Goal: Task Accomplishment & Management: Manage account settings

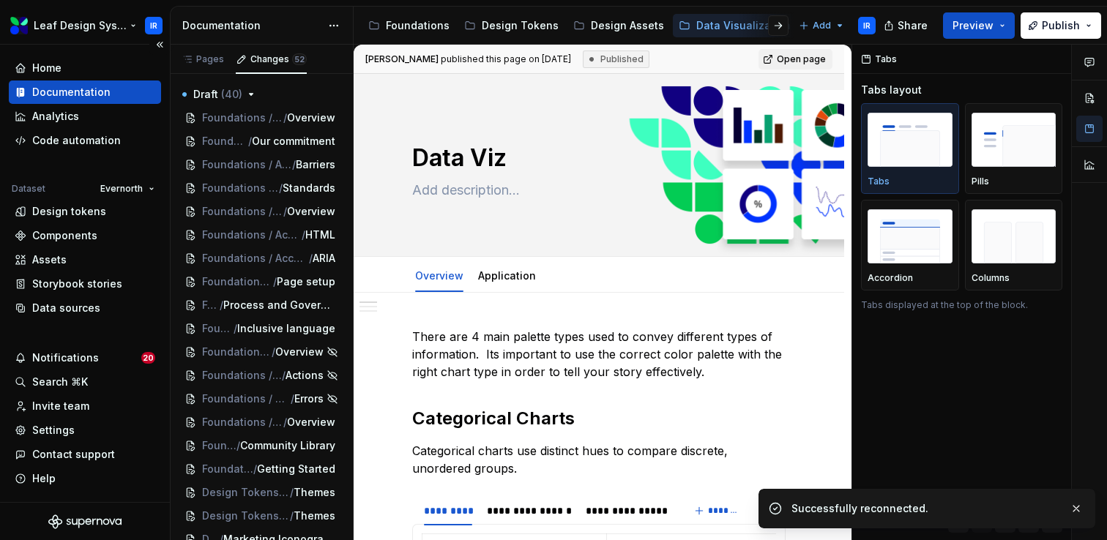
scroll to position [821, 0]
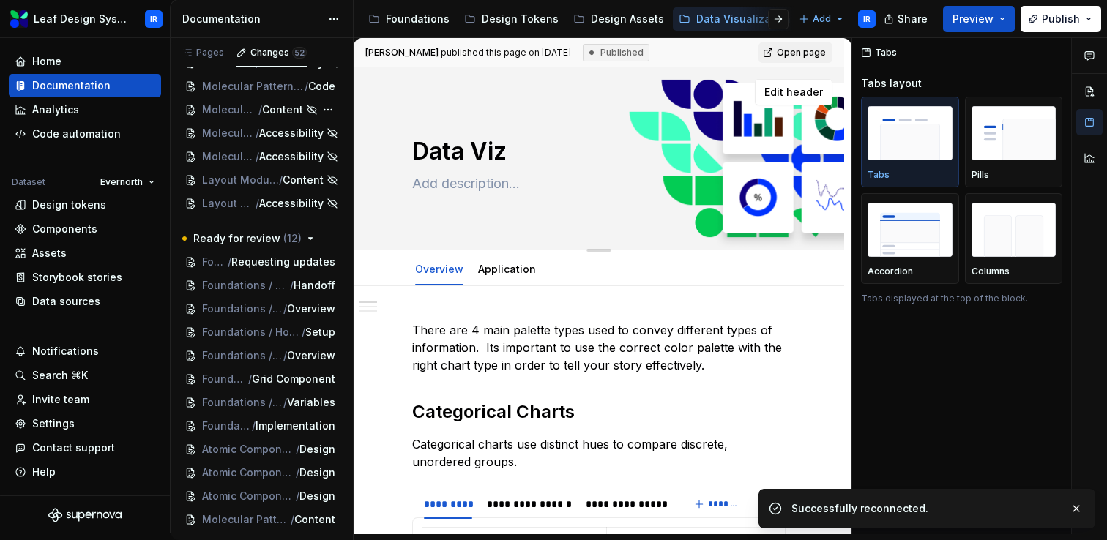
type textarea "*"
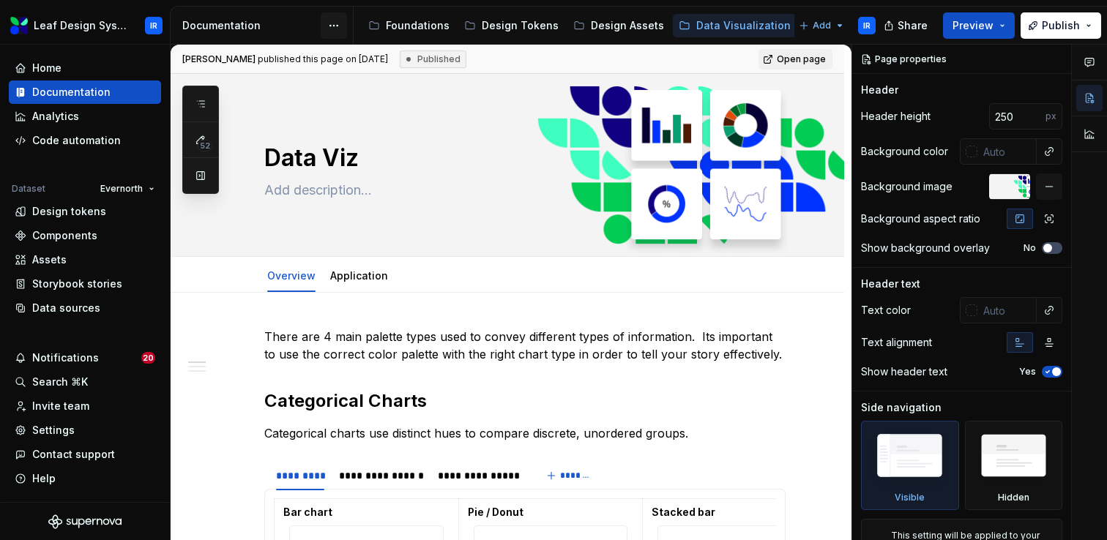
click at [329, 25] on html "Leaf Design System IR Home Documentation Analytics Code automation Dataset Ever…" at bounding box center [553, 270] width 1107 height 540
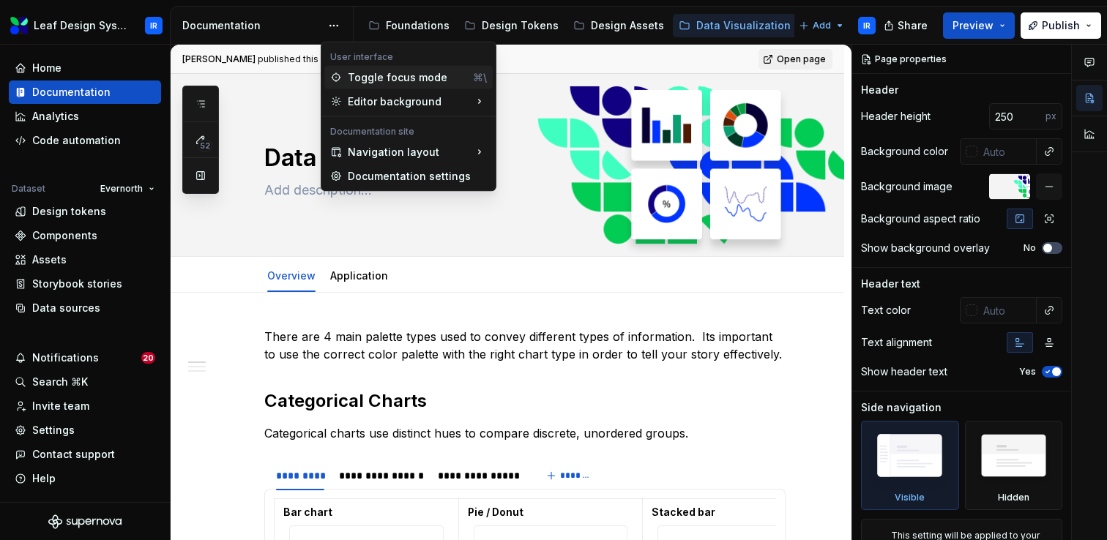
click at [361, 79] on div "Toggle focus mode" at bounding box center [407, 77] width 119 height 15
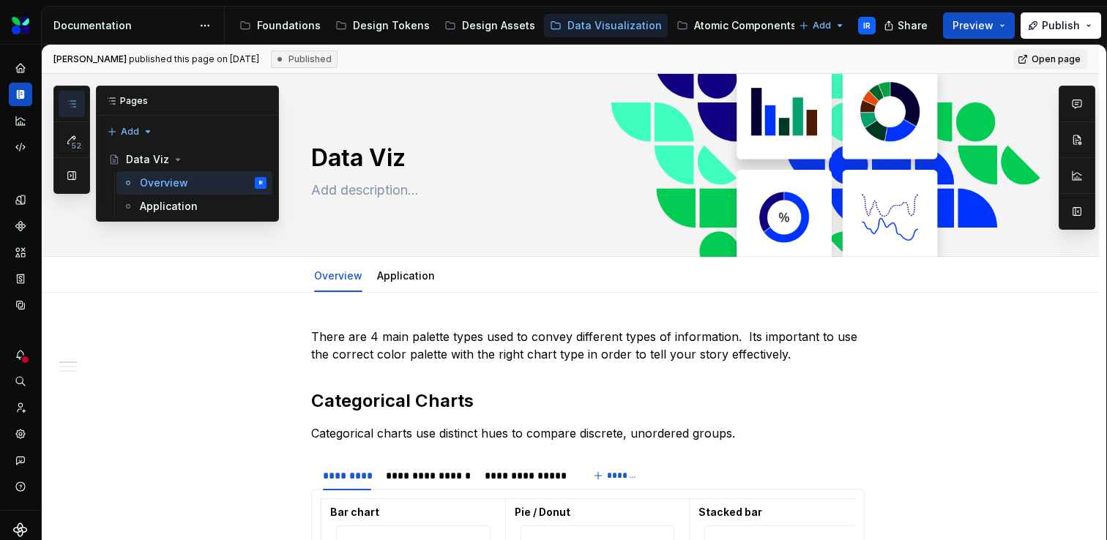
click at [67, 111] on button "button" at bounding box center [72, 104] width 26 height 26
click at [212, 26] on html "Leaf Design System IR Dataset Evernorth Documentation Accessibility guide for t…" at bounding box center [553, 270] width 1107 height 540
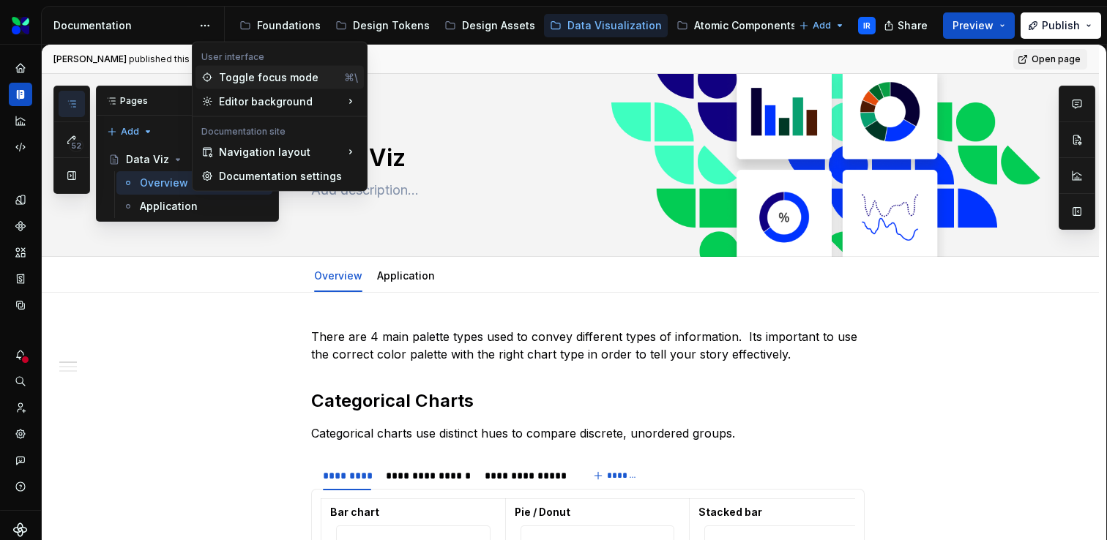
click at [235, 83] on div "Toggle focus mode" at bounding box center [278, 77] width 119 height 15
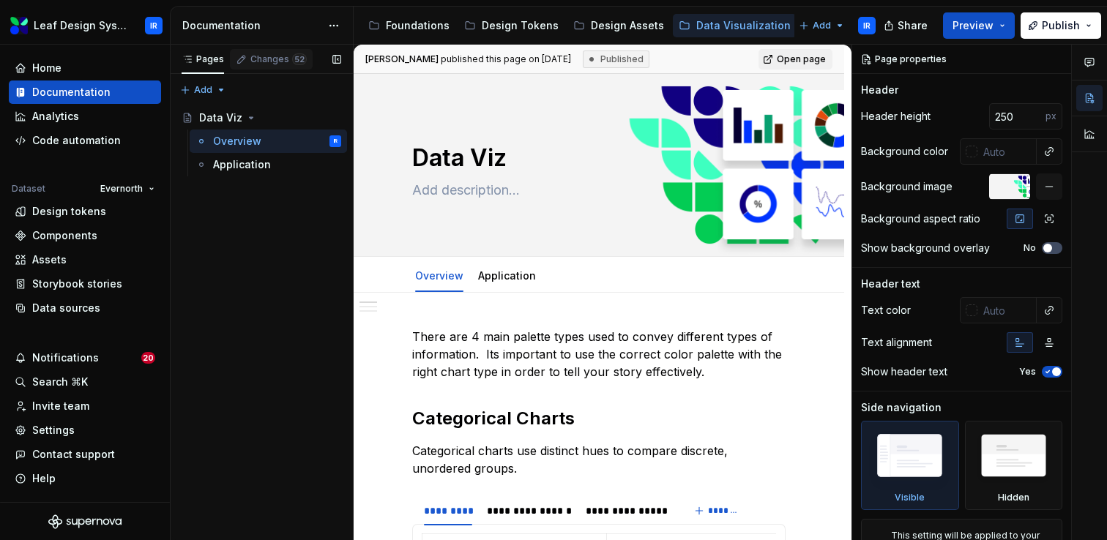
click at [285, 57] on div "Changes 52" at bounding box center [278, 59] width 56 height 12
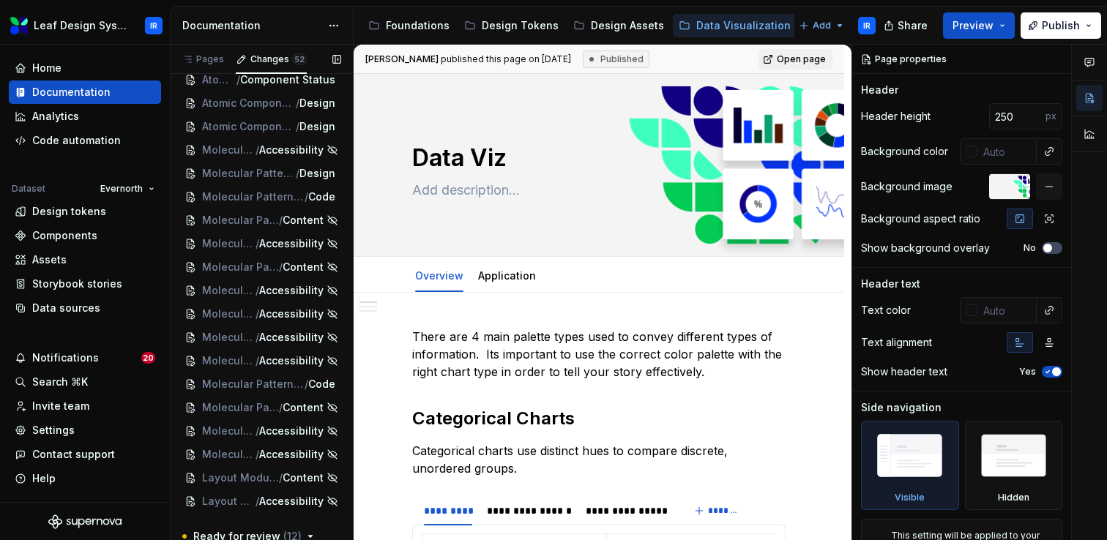
scroll to position [821, 0]
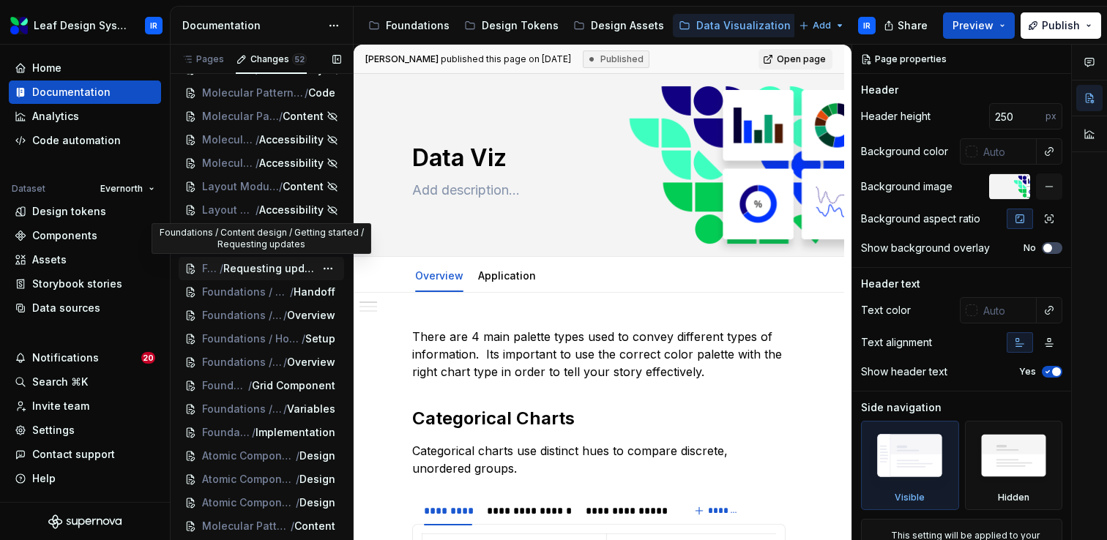
click at [276, 266] on span "Requesting updates" at bounding box center [268, 268] width 91 height 15
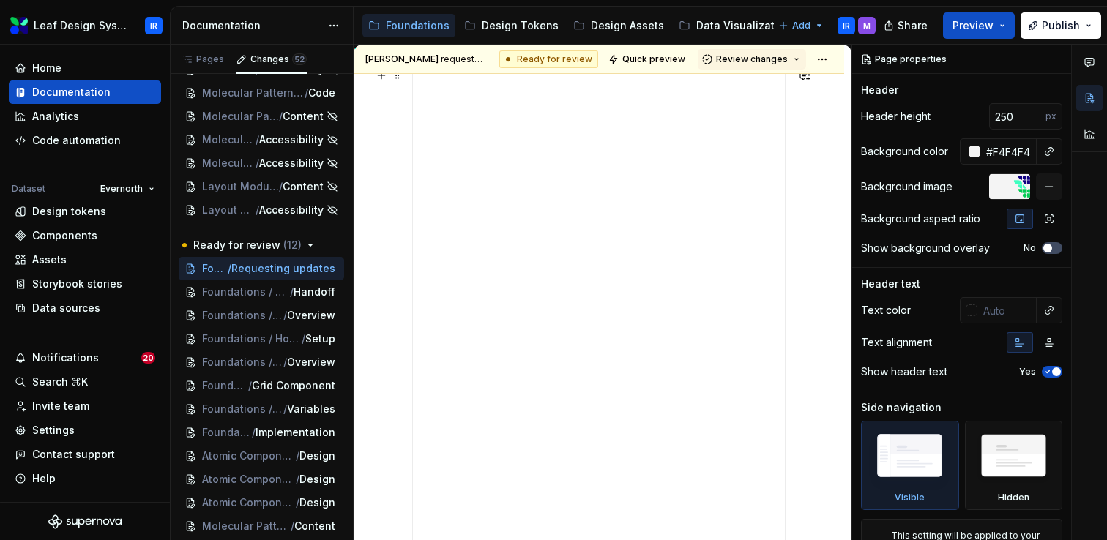
scroll to position [165, 0]
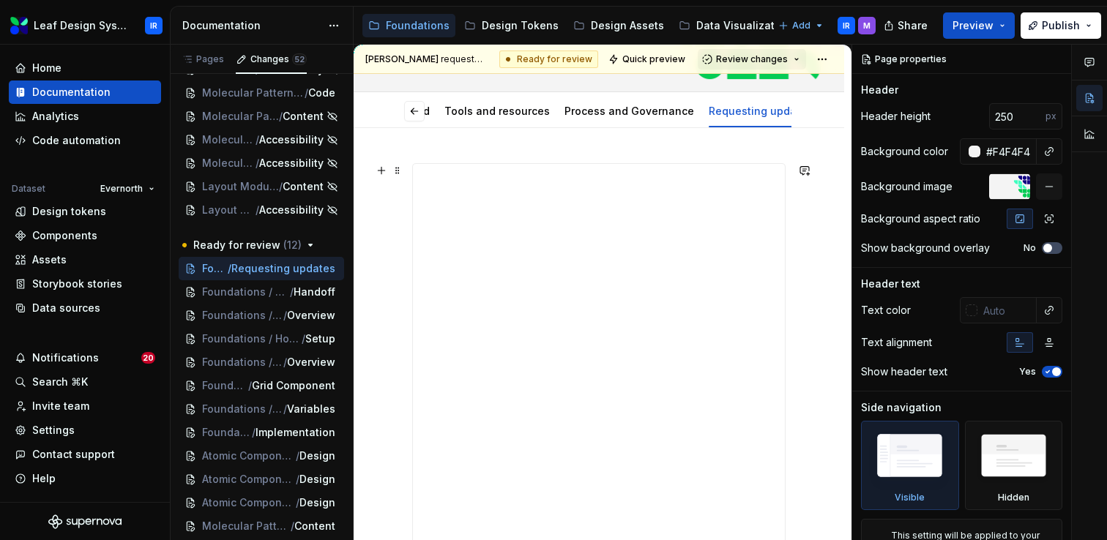
type textarea "*"
click at [838, 61] on html "Leaf Design System IR Home Documentation Analytics Code automation Dataset Ever…" at bounding box center [553, 270] width 1107 height 540
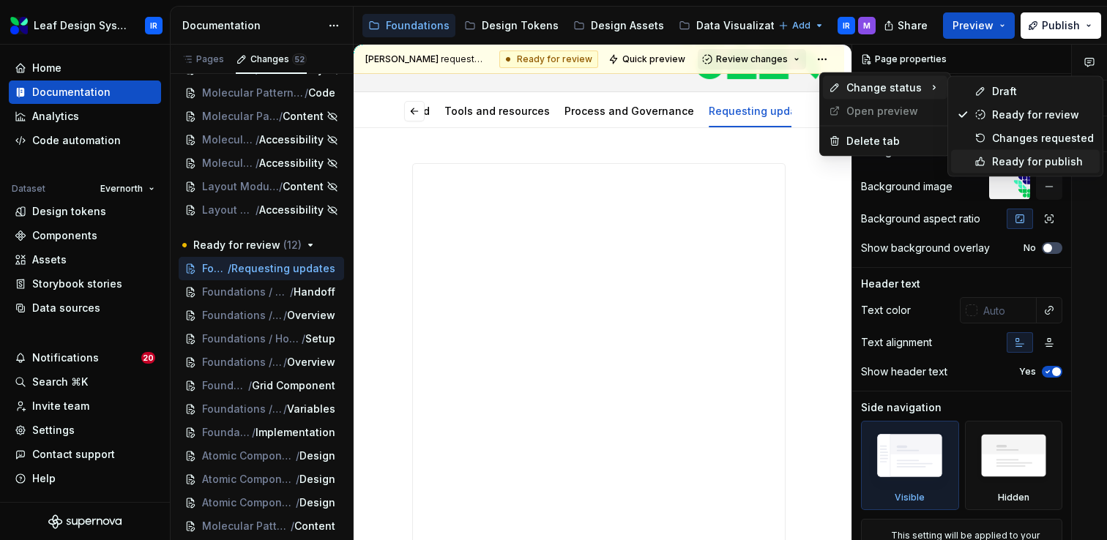
click at [1017, 162] on div "Ready for publish" at bounding box center [1043, 161] width 102 height 15
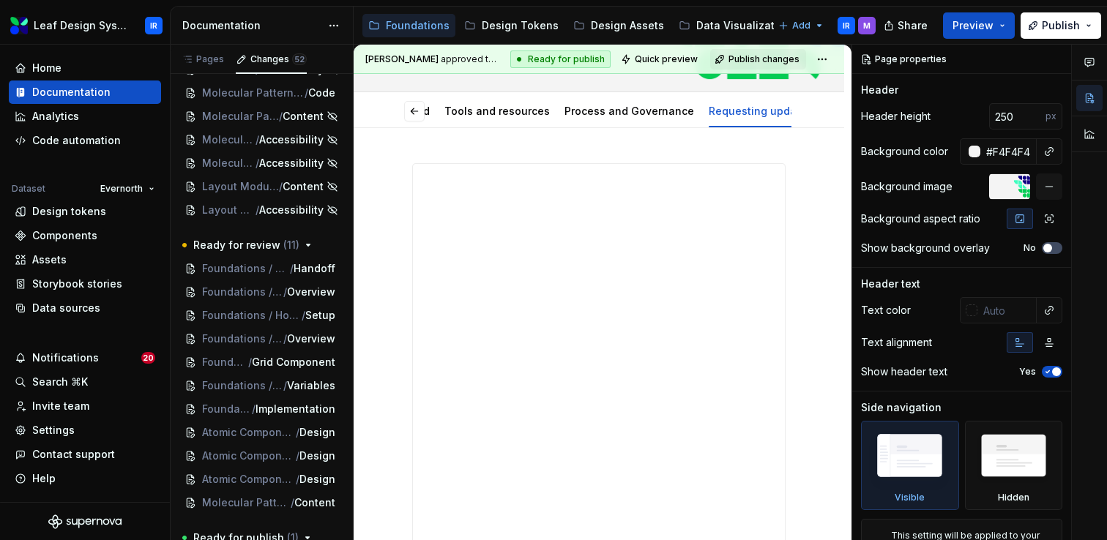
scroll to position [0, 0]
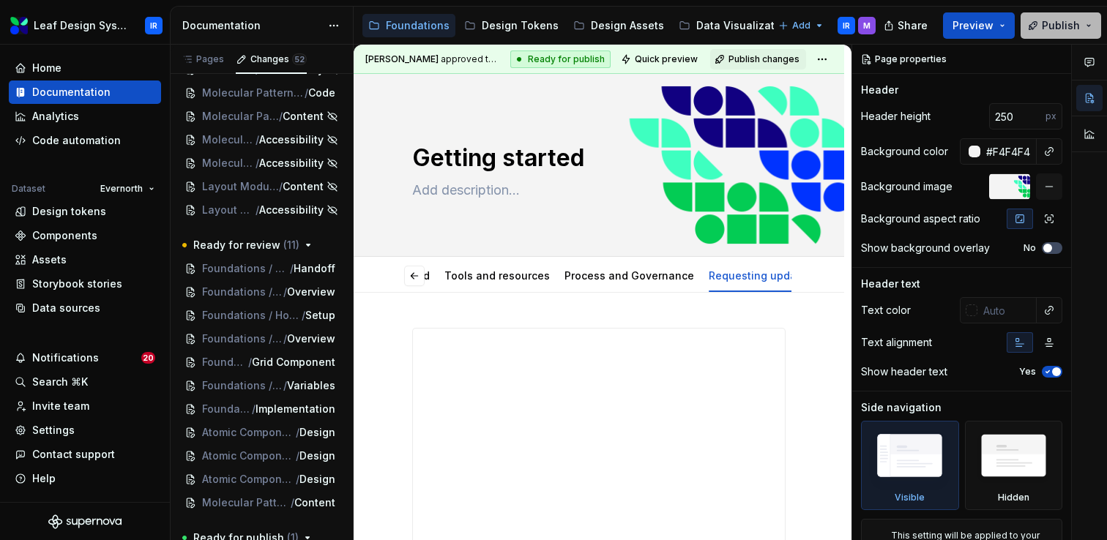
click at [1086, 21] on button "Publish" at bounding box center [1060, 25] width 81 height 26
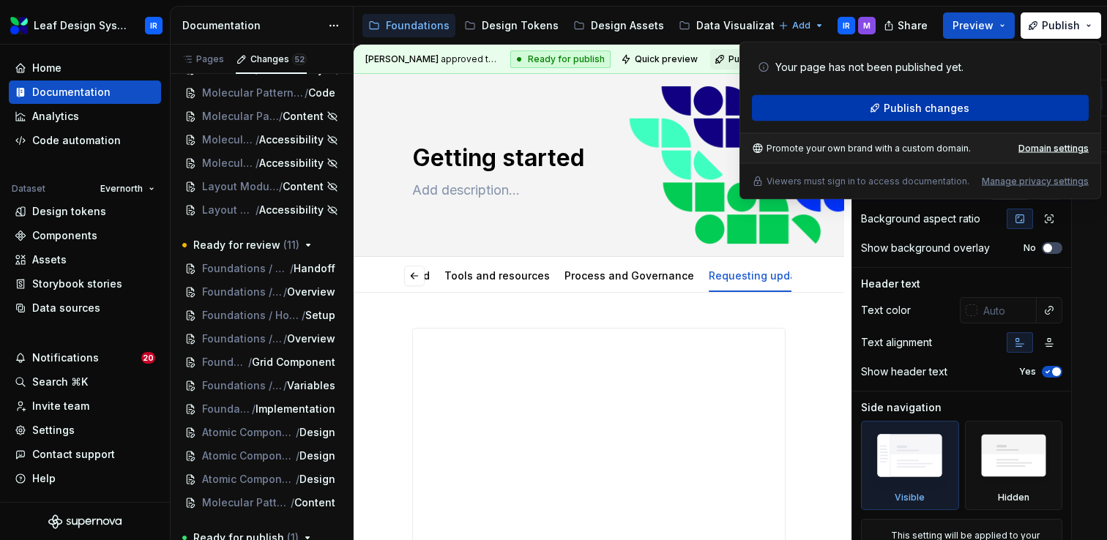
click at [928, 113] on span "Publish changes" at bounding box center [926, 108] width 86 height 15
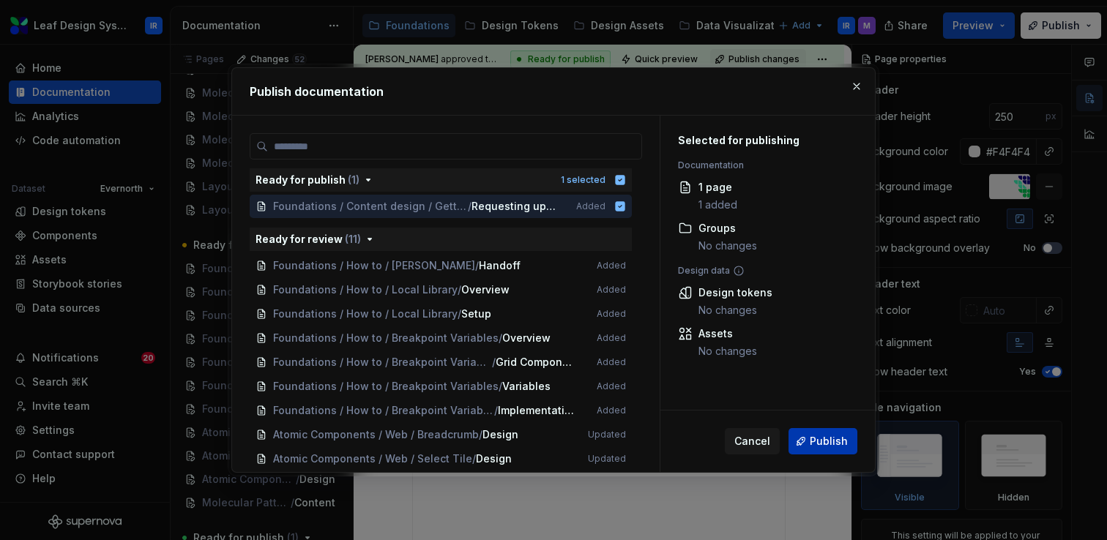
click at [820, 446] on span "Publish" at bounding box center [828, 441] width 38 height 15
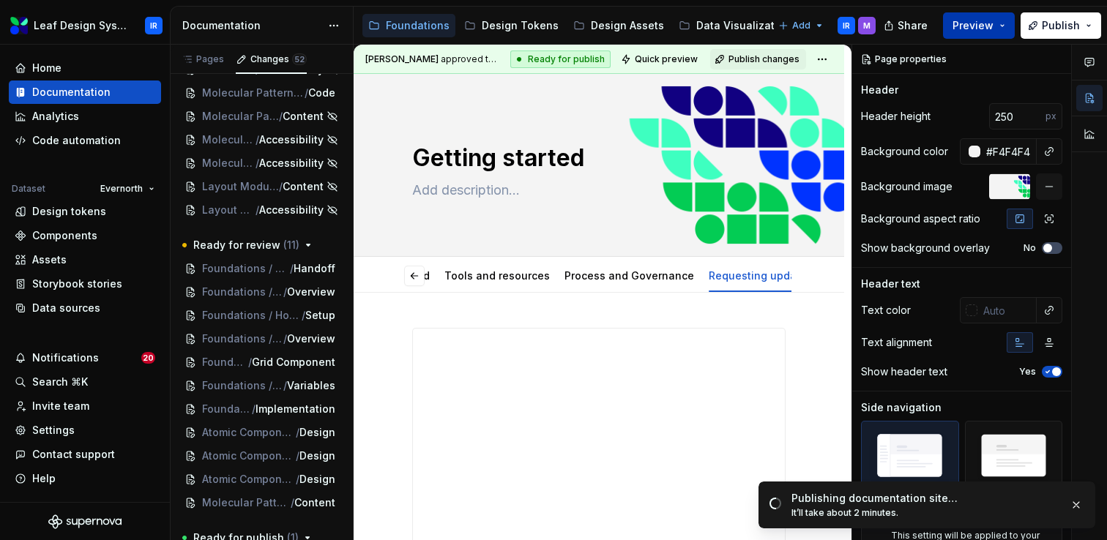
click at [1006, 34] on button "Preview" at bounding box center [979, 25] width 72 height 26
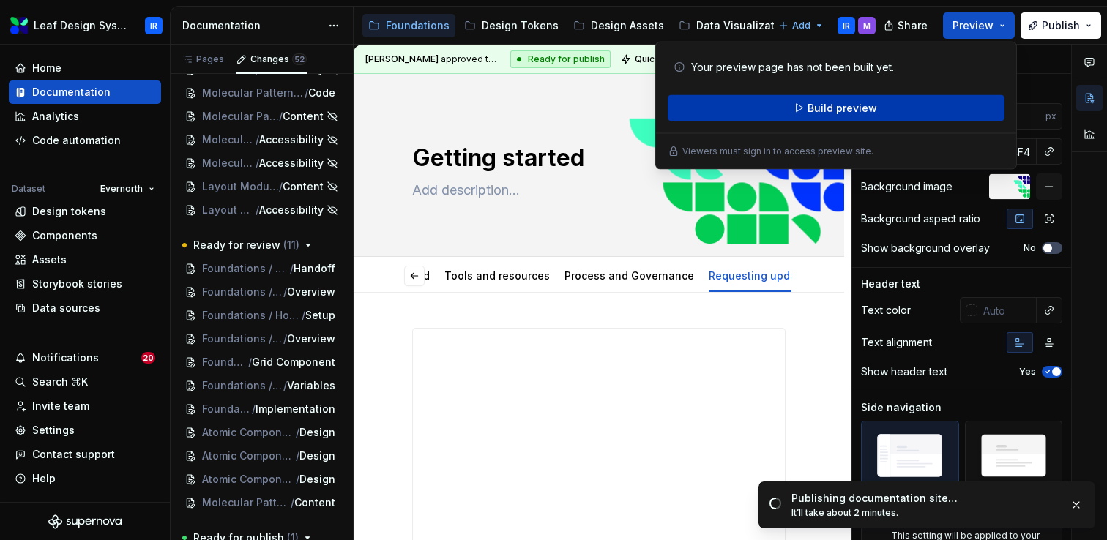
click at [924, 109] on button "Build preview" at bounding box center [835, 108] width 337 height 26
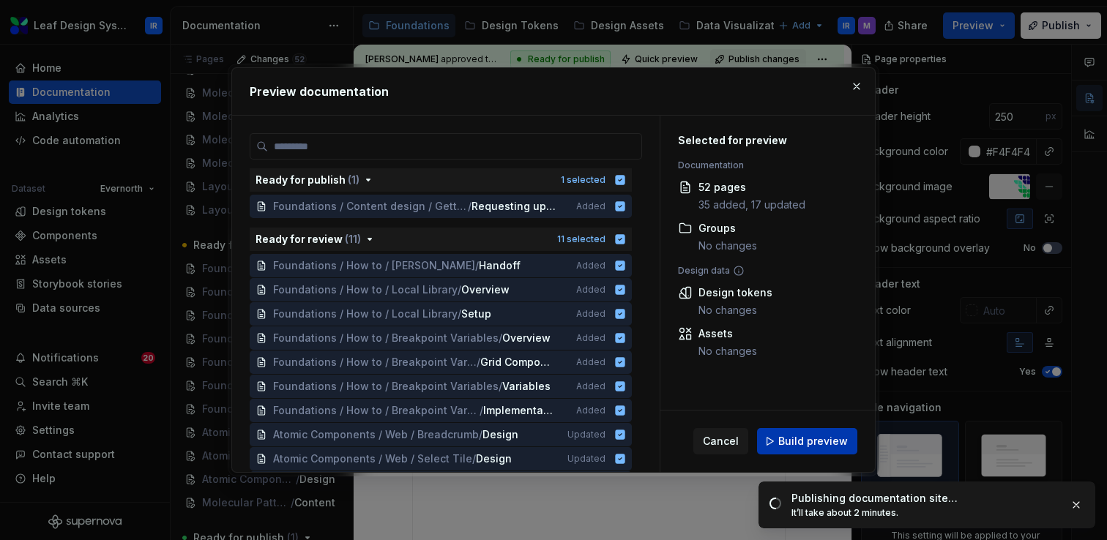
click at [826, 428] on button "Build preview" at bounding box center [807, 441] width 100 height 26
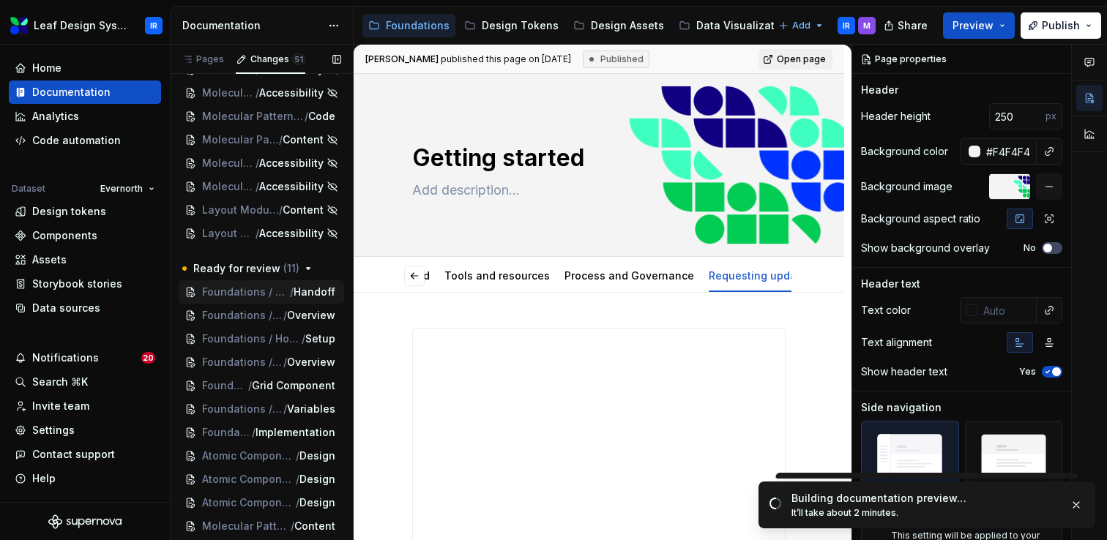
scroll to position [798, 0]
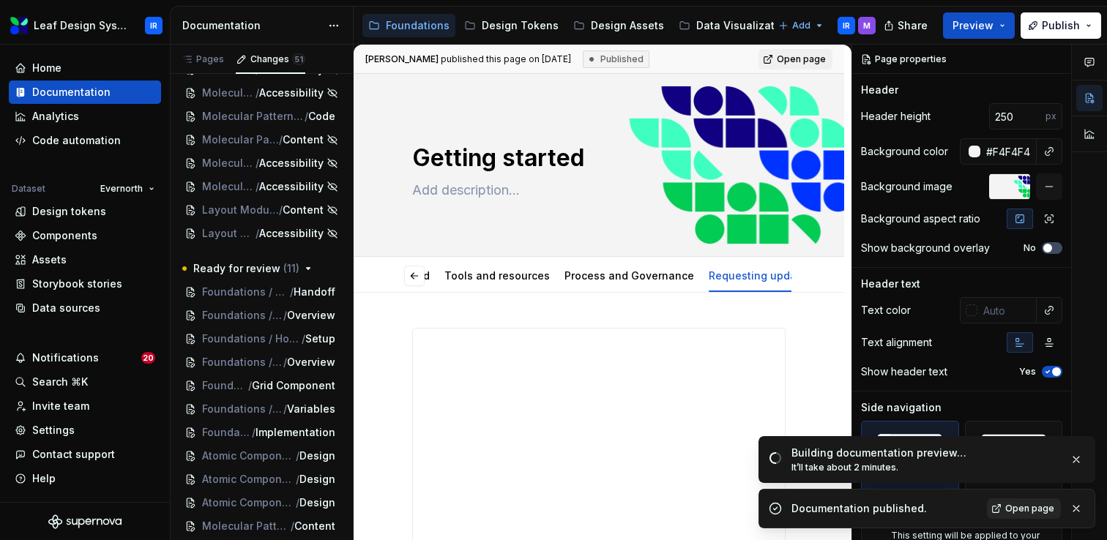
click at [1001, 512] on link "Open page" at bounding box center [1024, 508] width 74 height 20
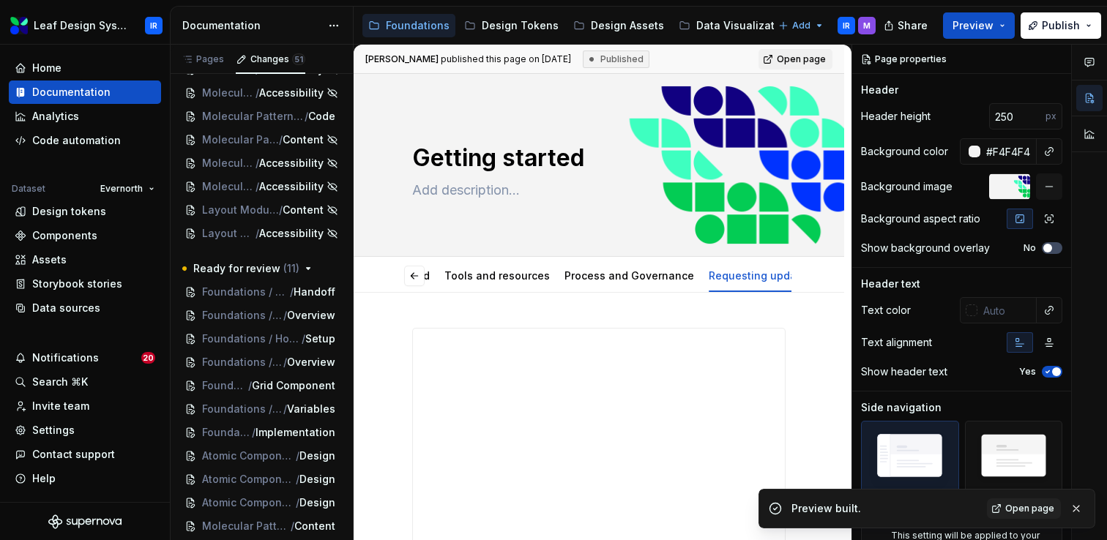
click at [1017, 509] on span "Open page" at bounding box center [1029, 509] width 49 height 12
click at [214, 59] on div "Pages" at bounding box center [203, 59] width 42 height 12
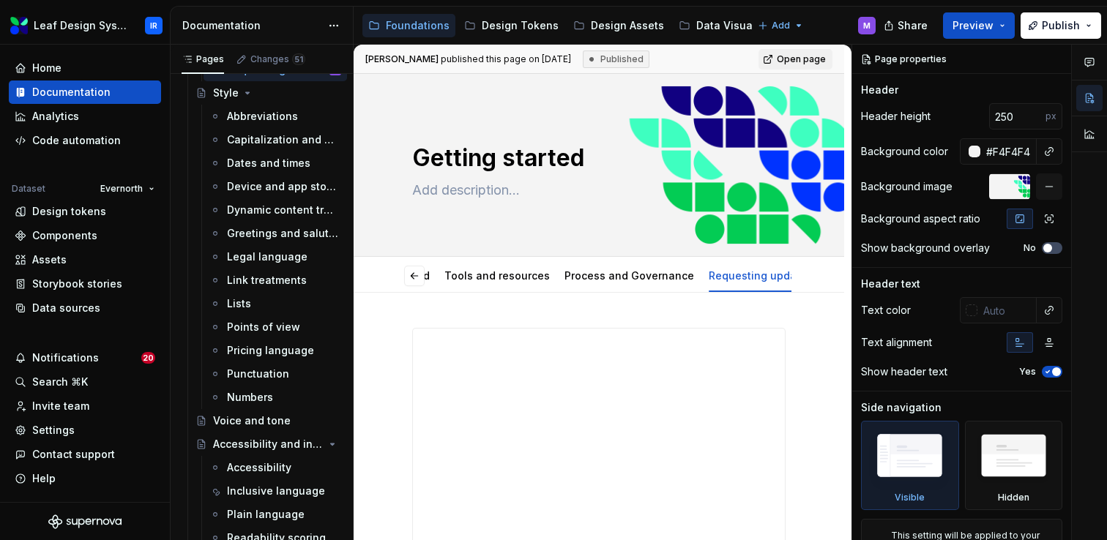
type textarea "*"
